Goal: Task Accomplishment & Management: Use online tool/utility

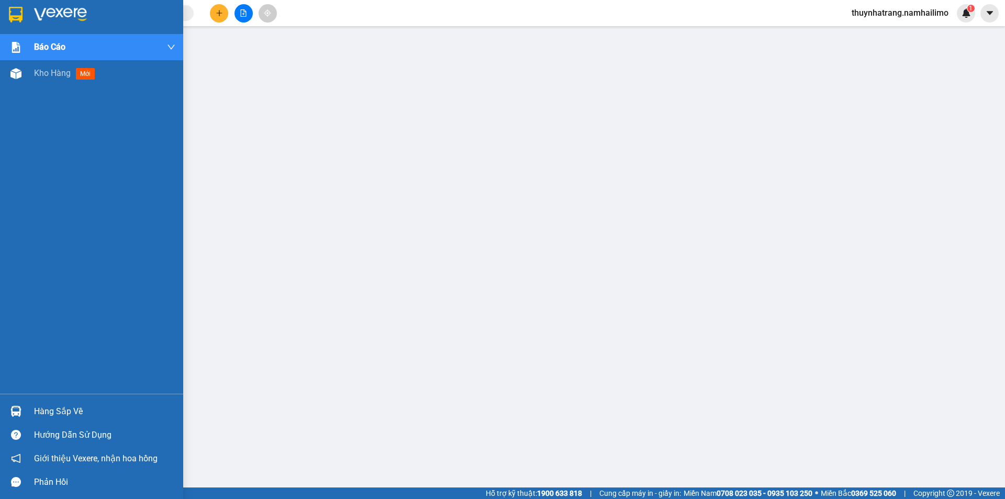
click at [25, 18] on div at bounding box center [91, 17] width 183 height 34
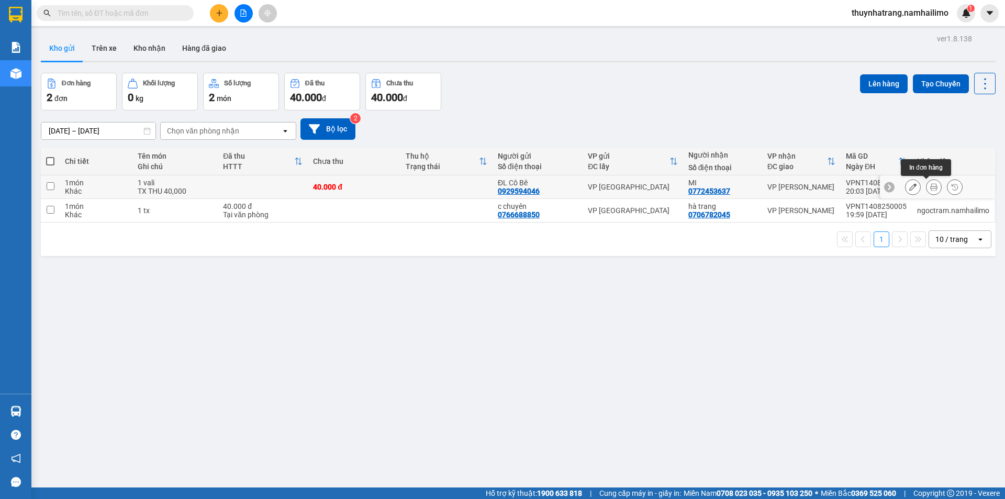
click at [926, 187] on button at bounding box center [933, 187] width 15 height 18
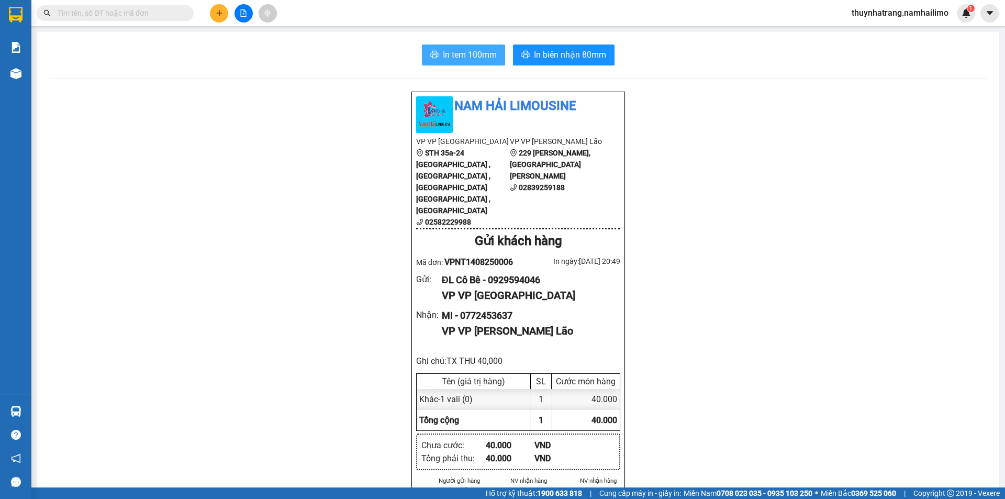
click at [467, 60] on span "In tem 100mm" at bounding box center [470, 54] width 54 height 13
